Goal: Task Accomplishment & Management: Complete application form

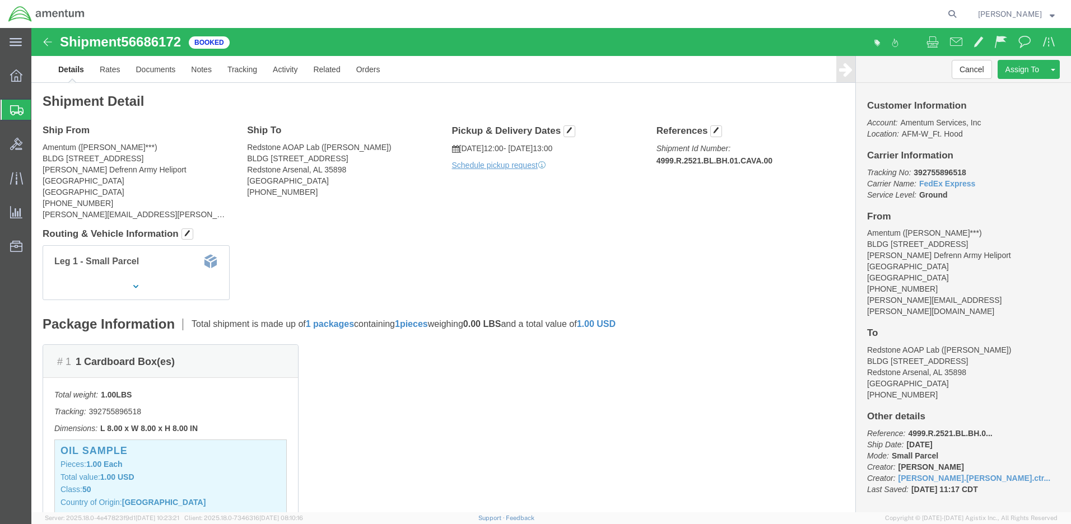
click at [0, 0] on span "Create Shipment" at bounding box center [0, 0] width 0 height 0
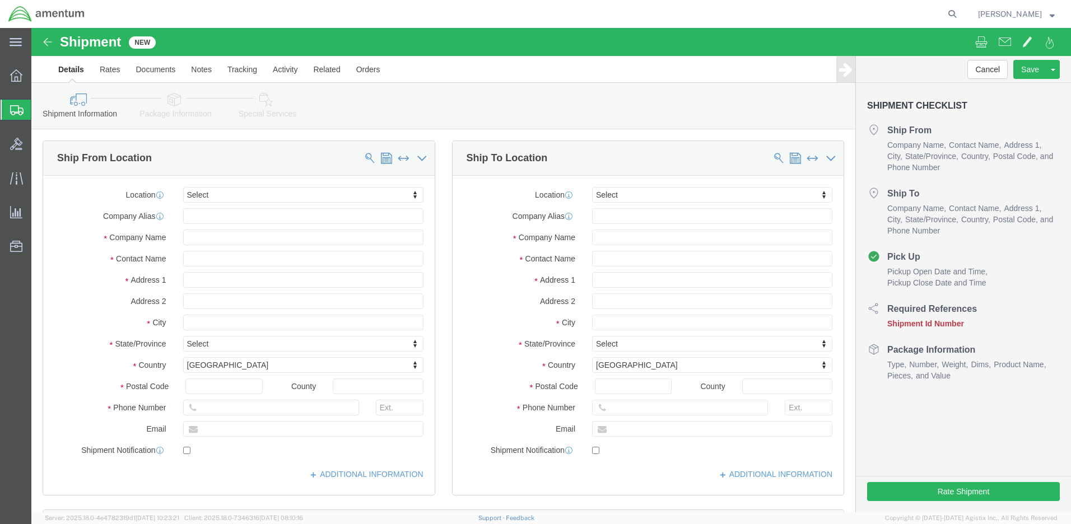
select select
click input "text"
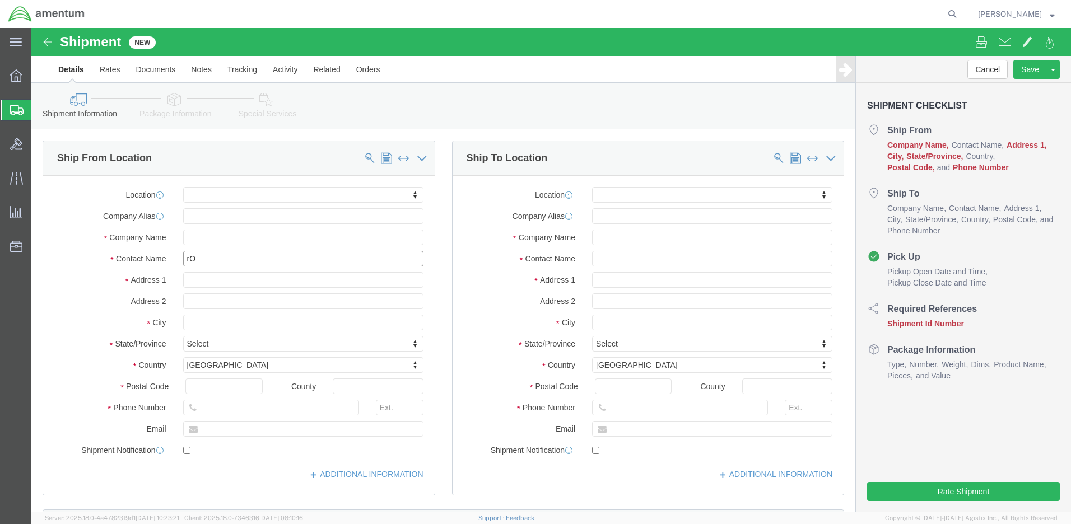
type input "[PERSON_NAME]"
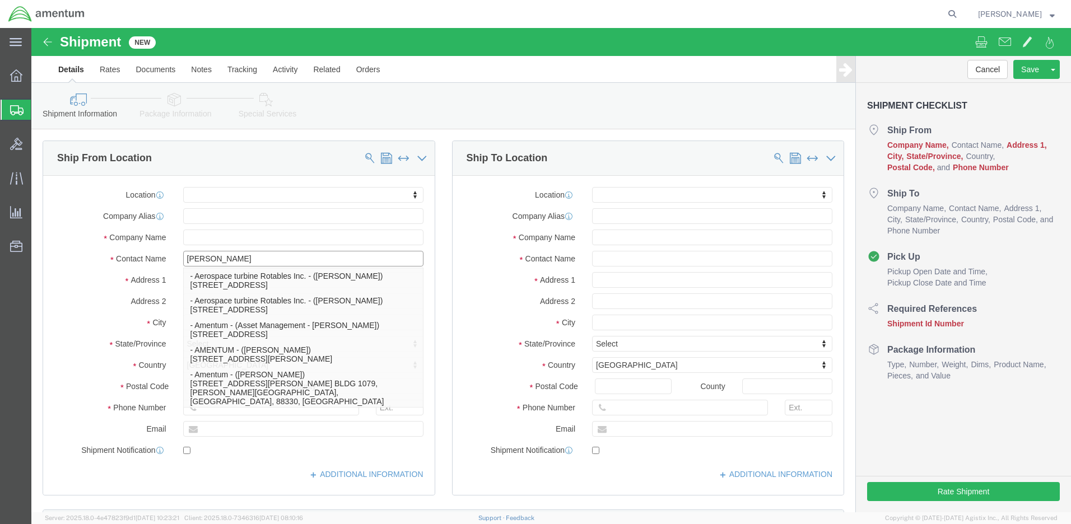
click p "- Amentum - ([PERSON_NAME]***) BLDG [STREET_ADDRESS][PERSON_NAME] Defrenn Army …"
select select "[GEOGRAPHIC_DATA]"
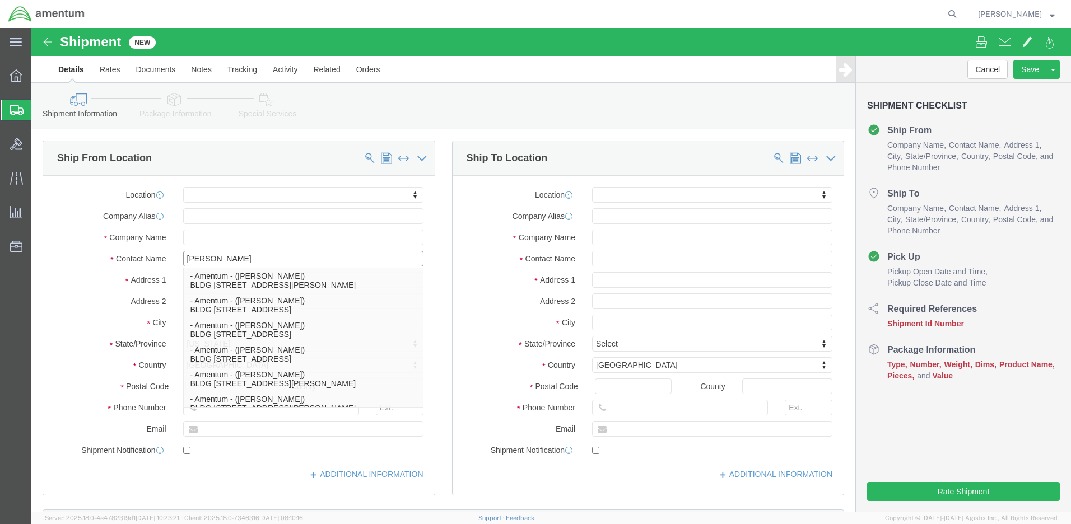
type input "[PERSON_NAME]"
click label "Address 2"
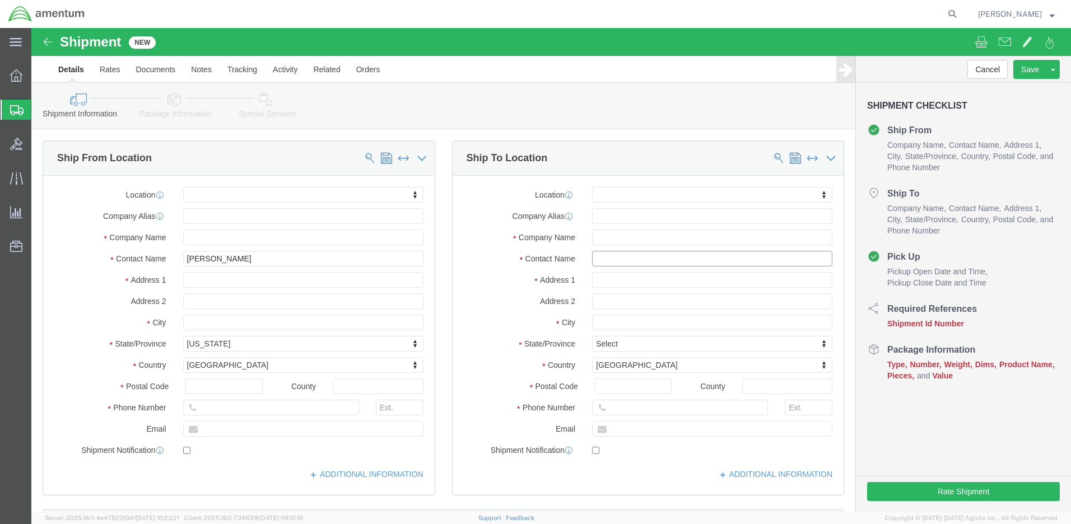
click input "text"
type input "[PERSON_NAME]"
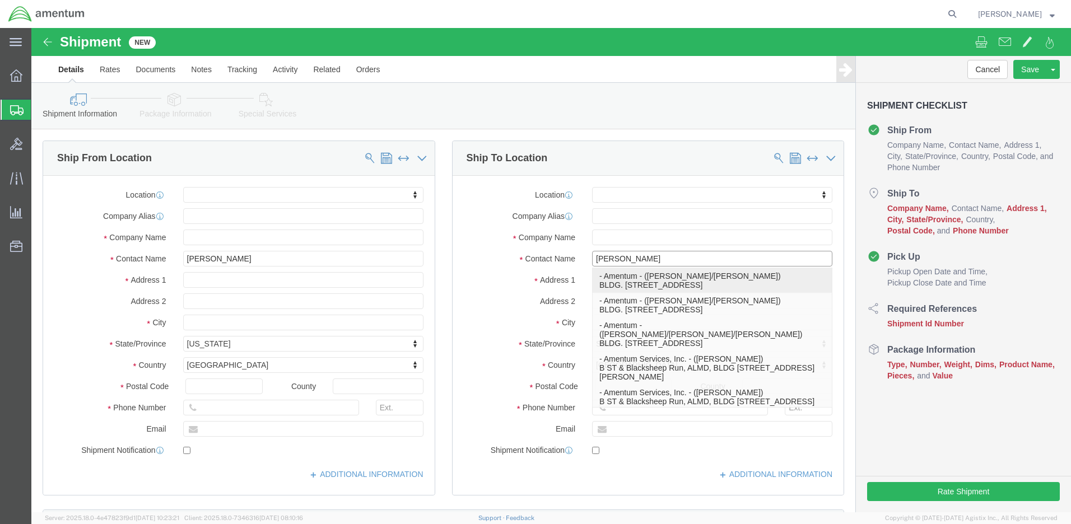
click p "- Amentum - ([PERSON_NAME]/[PERSON_NAME]) BLDG. [STREET_ADDRESS]"
select select "WA"
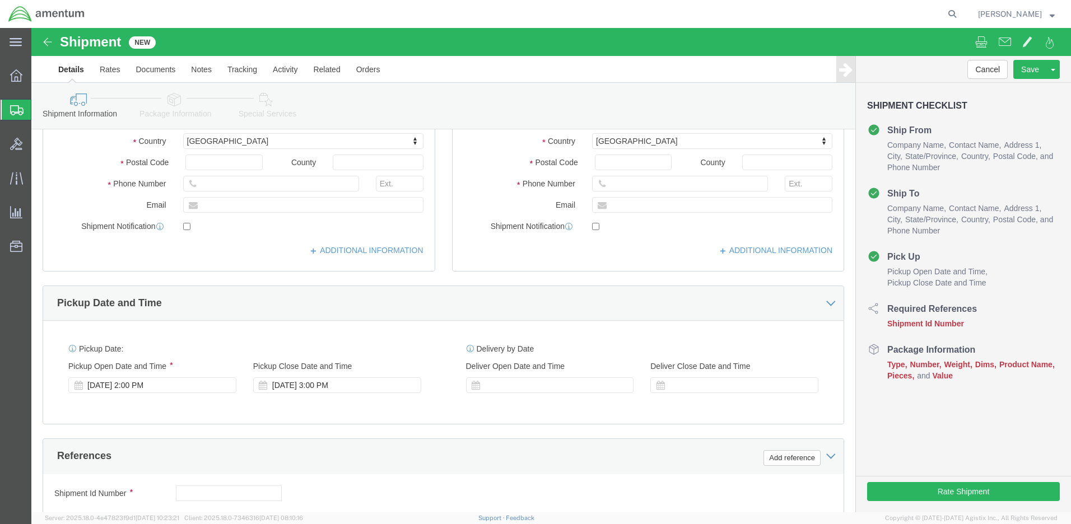
type input "[PERSON_NAME]/[PERSON_NAME]"
click input "text"
paste input "4999.R.2521.AW.AM.0F.YWKM.00"
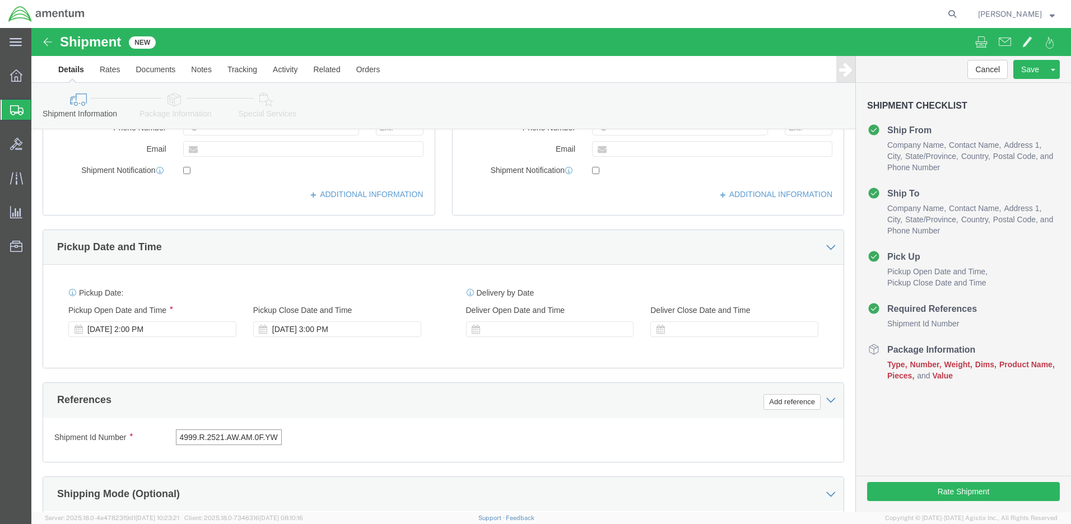
type input "4999.R.2521.AW.AM.0F.YWKM.00"
click button "Continue"
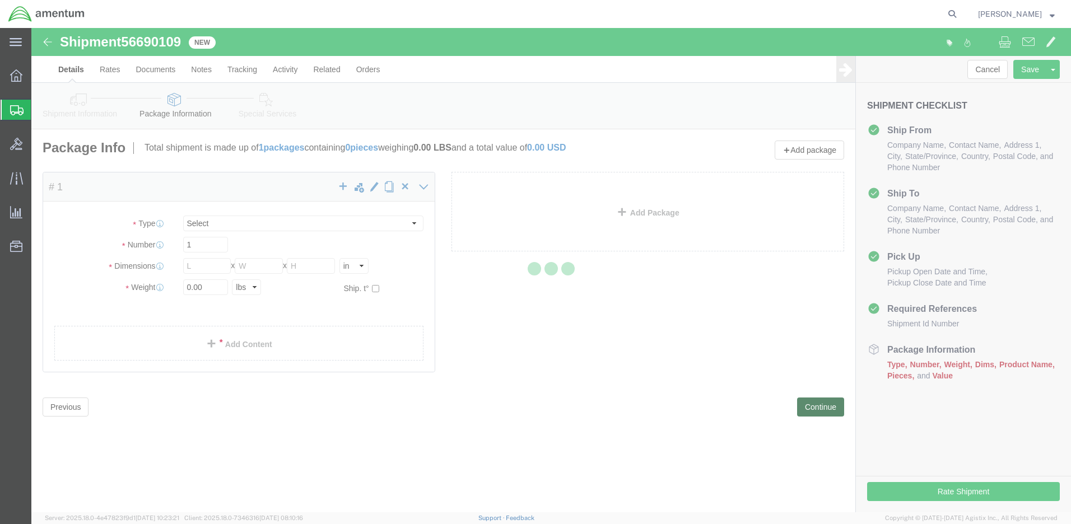
select select "CBOX"
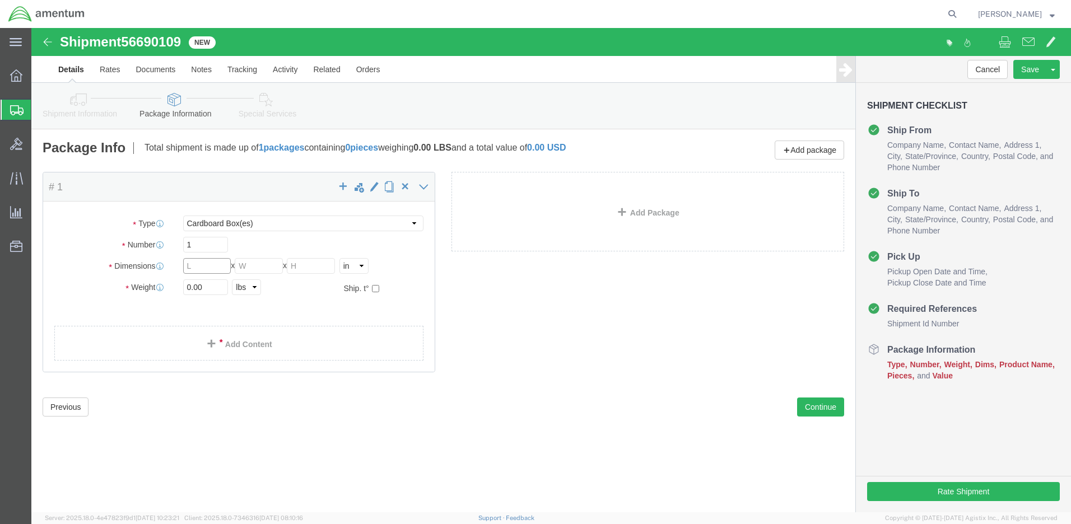
click input "text"
type input "8"
click input "0.00"
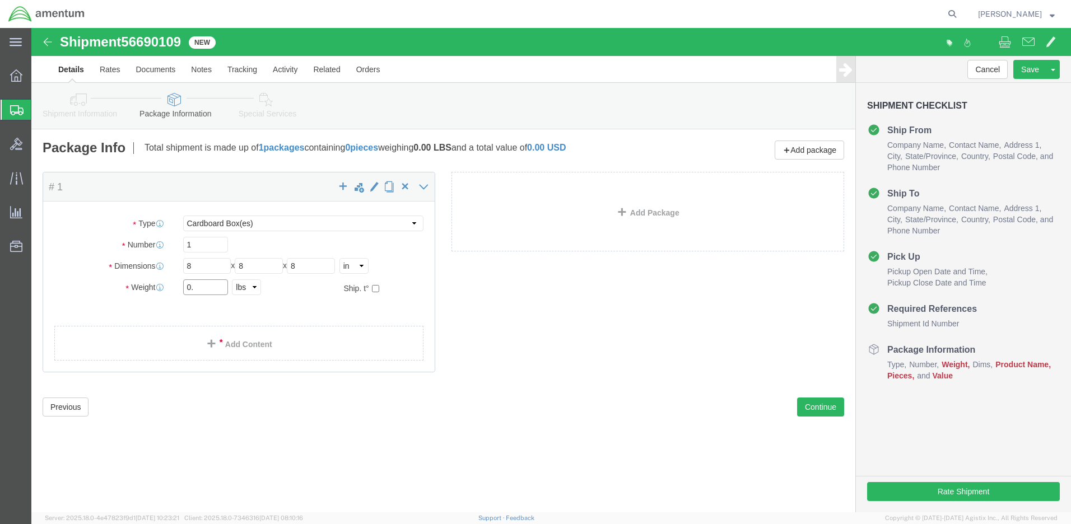
type input "0"
type input "2.0"
click link "Add Content"
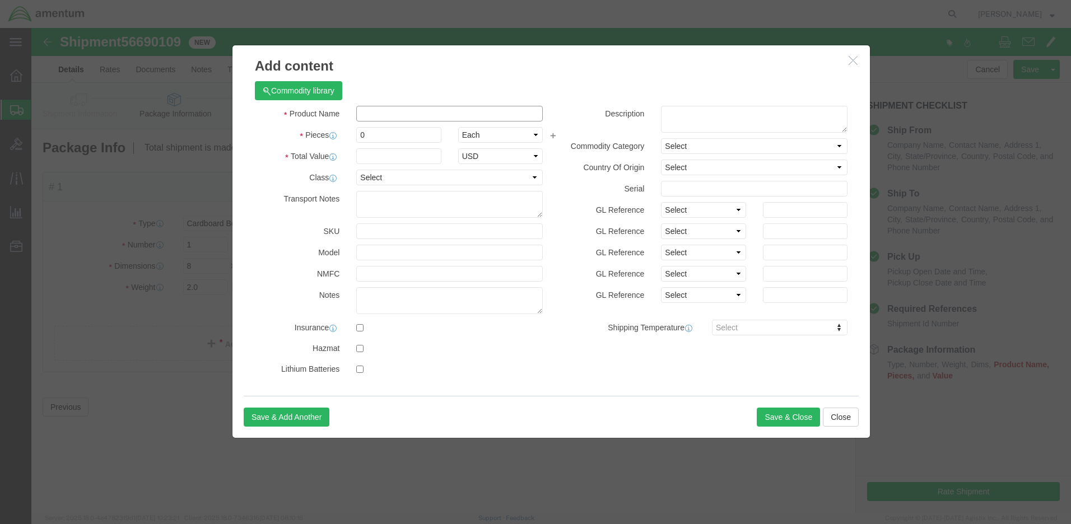
click input "text"
paste input "WIRELESS ADAPTER,MOBILE HOTSPOT"
type input "WIRELESS ADAPTER,MOBILE HOTSPOT"
drag, startPoint x: 339, startPoint y: 105, endPoint x: 327, endPoint y: 101, distance: 12.4
click input "0"
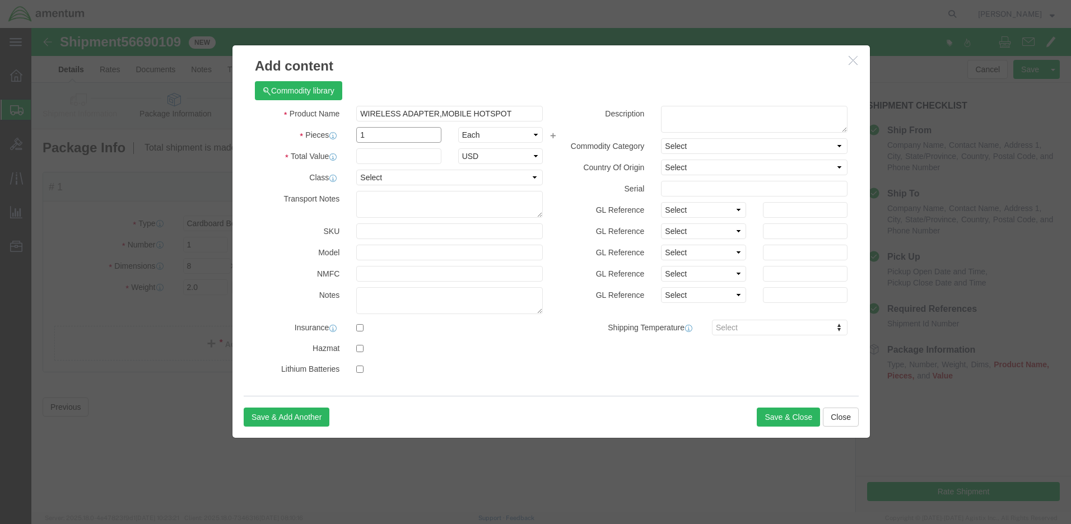
type input "1"
click input "text"
type input "250.00"
select select "50"
click textarea
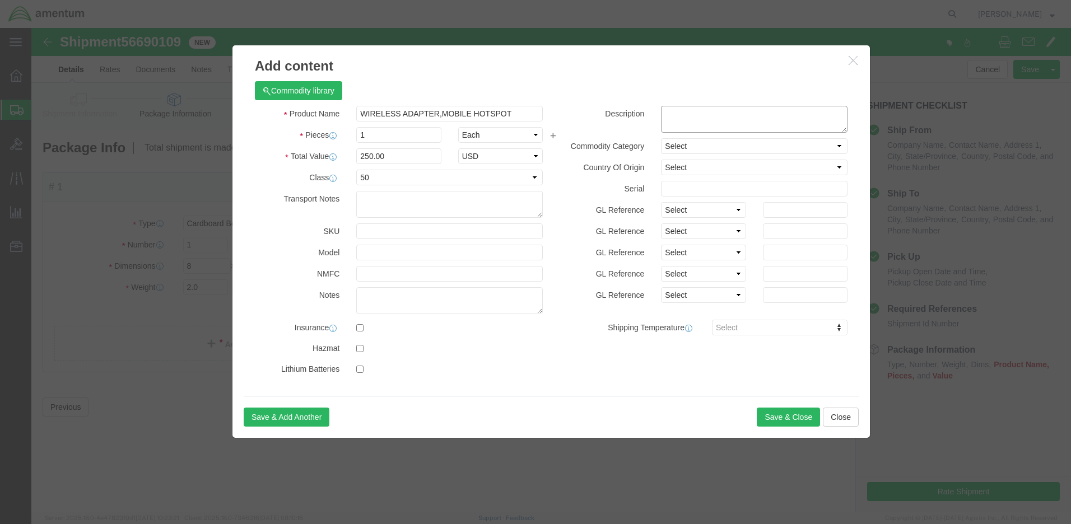
paste textarea "CORP024863"
type textarea "CORP024863"
click input "text"
paste input "CORP024863"
type input "CORP024863"
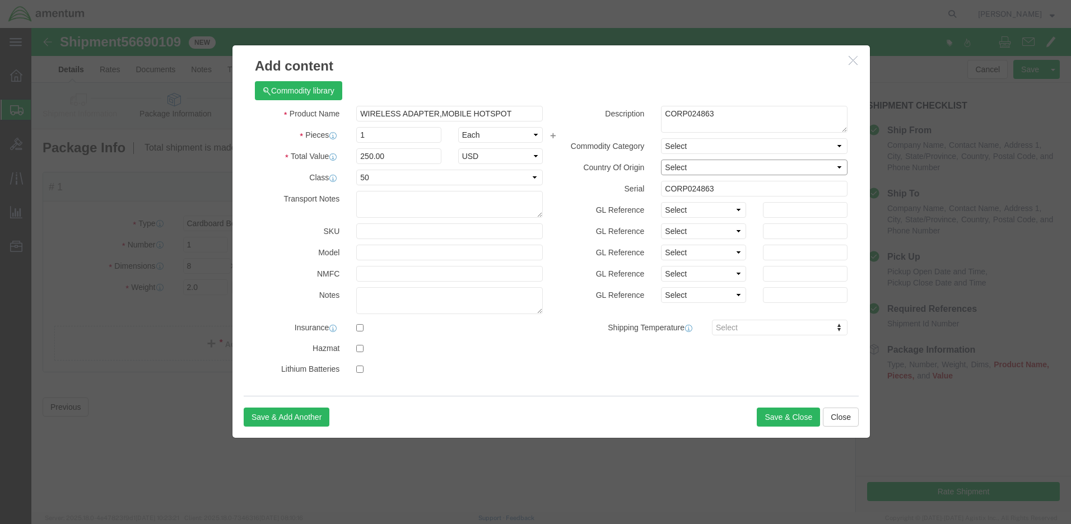
select select "US"
click button "Save & Close"
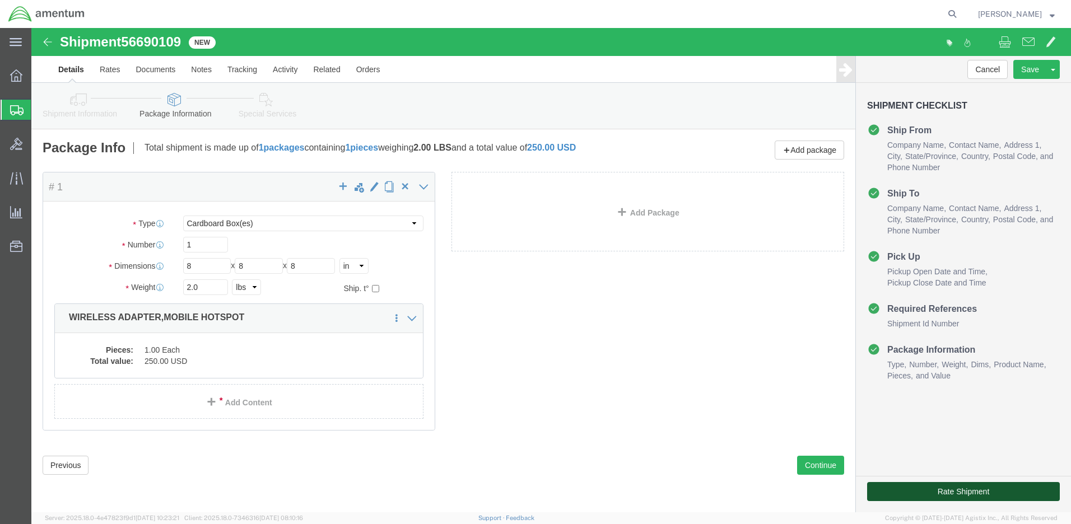
click button "Rate Shipment"
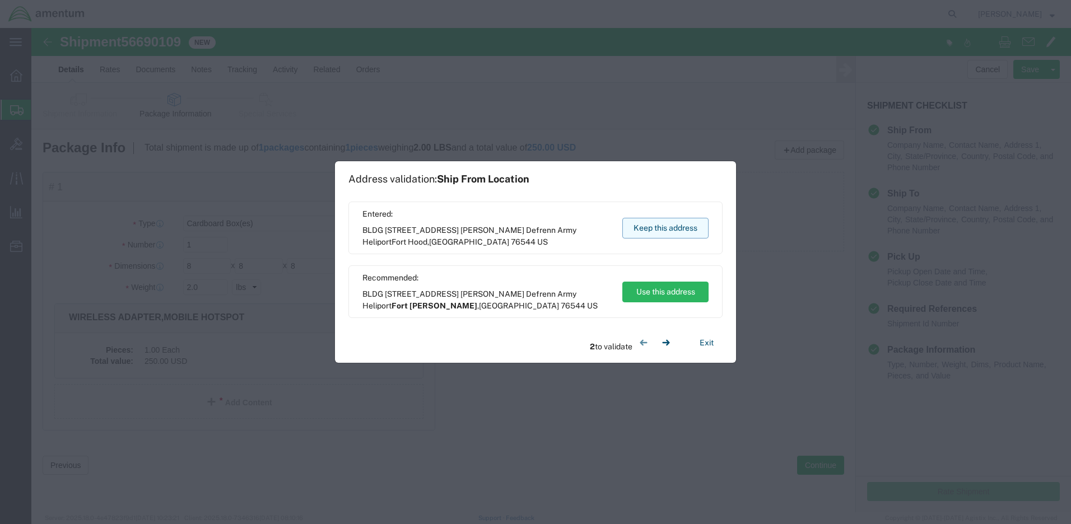
click at [676, 226] on button "Keep this address" at bounding box center [665, 228] width 86 height 21
click at [674, 224] on button "Keep this address" at bounding box center [665, 228] width 86 height 21
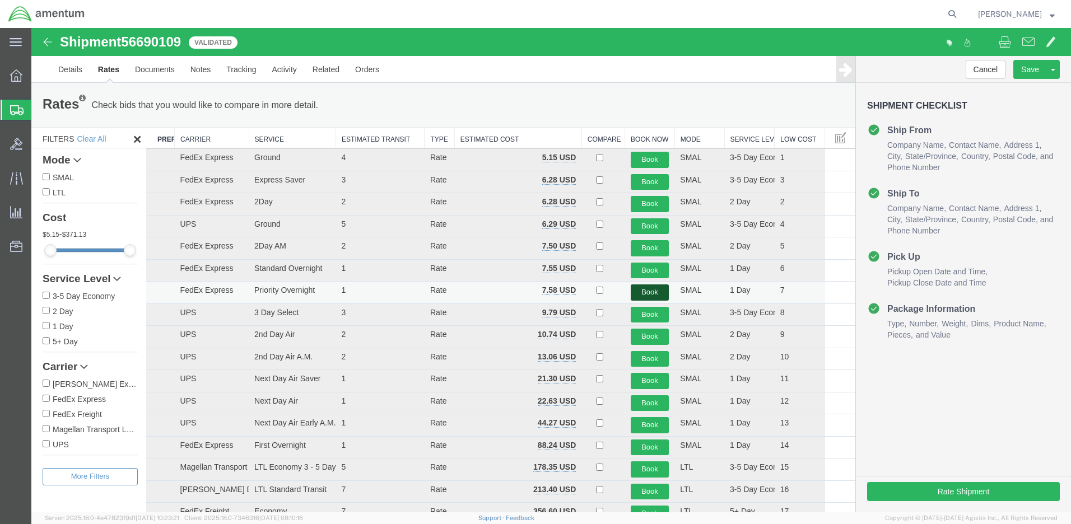
click at [639, 292] on button "Book" at bounding box center [650, 293] width 39 height 16
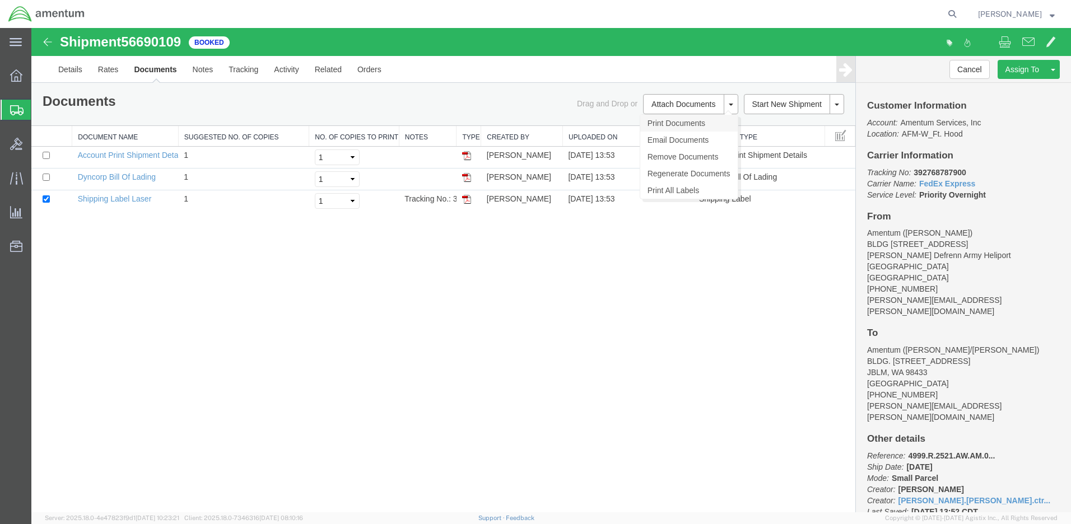
click at [655, 121] on link "Print Documents" at bounding box center [688, 123] width 97 height 17
click at [416, 269] on div "Shipment 56690109 3 of 3 Booked Details Rates Documents Notes Tracking Activity…" at bounding box center [551, 270] width 1040 height 485
click at [73, 65] on link "Details" at bounding box center [70, 69] width 40 height 27
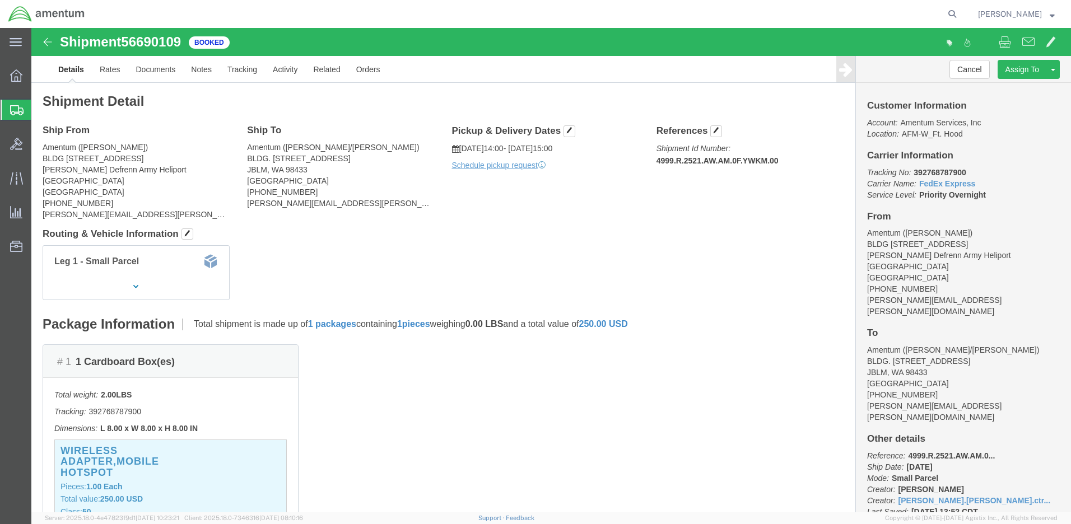
click at [0, 0] on span "Create Shipment" at bounding box center [0, 0] width 0 height 0
